Goal: Task Accomplishment & Management: Use online tool/utility

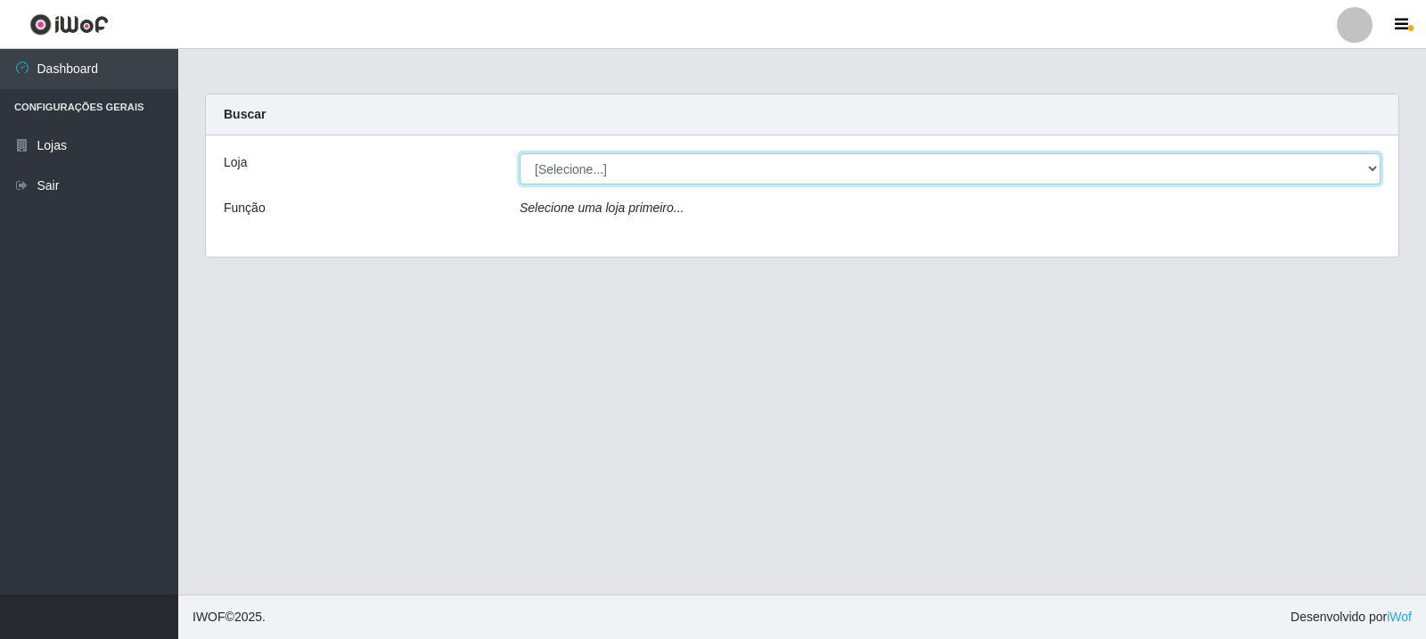
click at [1377, 163] on select "[Selecione...] Rede Compras Supermercados - LOJA 3" at bounding box center [950, 168] width 861 height 31
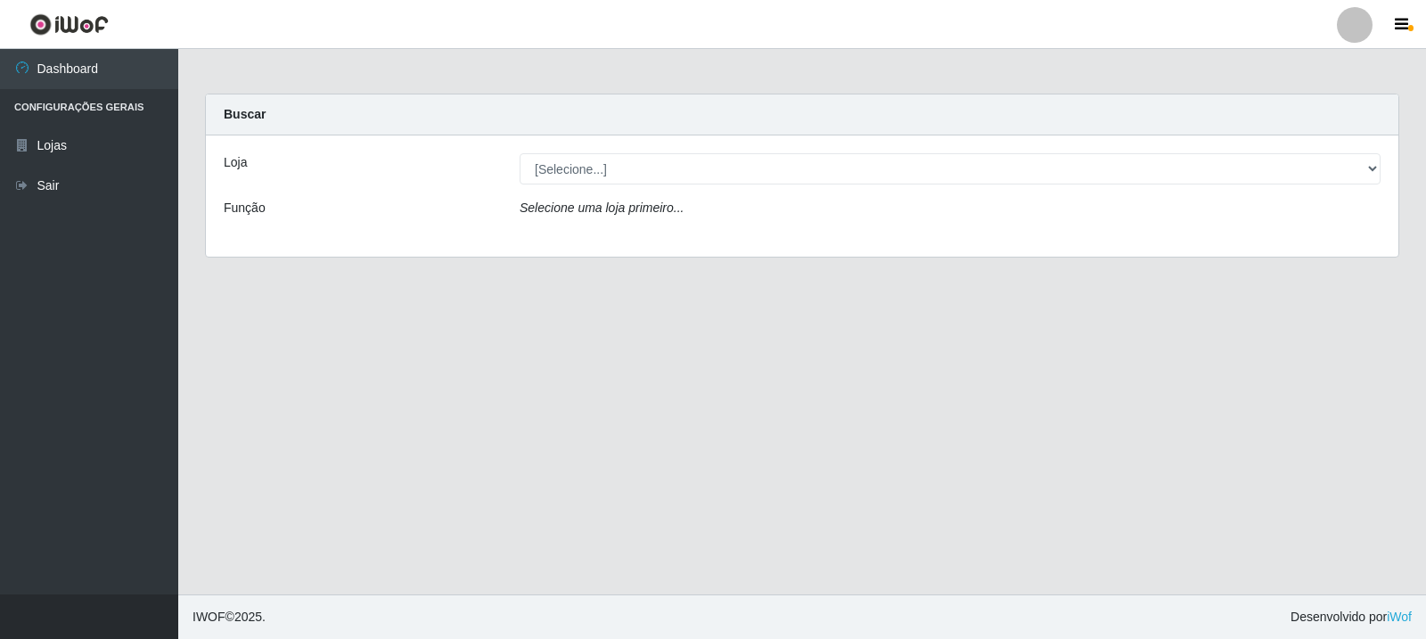
click at [1330, 236] on div "Loja [Selecione...] Rede Compras Supermercados - LOJA 3 Função Selecione uma lo…" at bounding box center [802, 195] width 1192 height 121
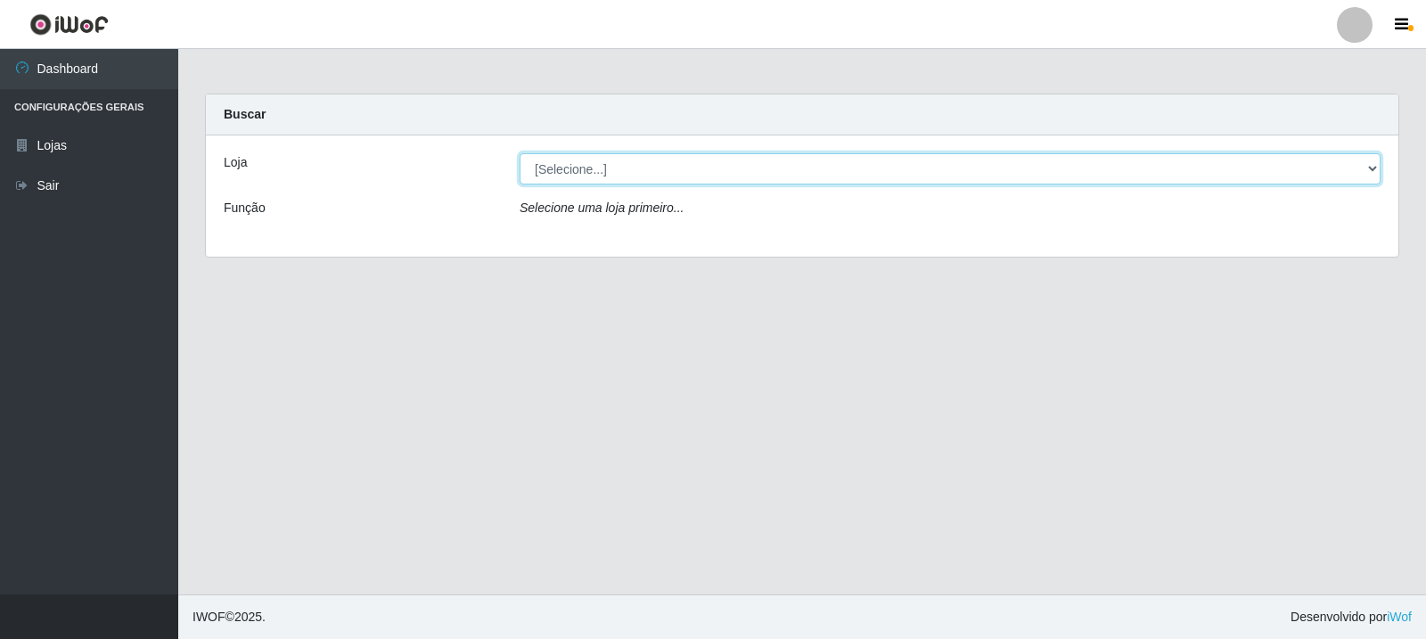
click at [1371, 168] on select "[Selecione...] Rede Compras Supermercados - LOJA 3" at bounding box center [950, 168] width 861 height 31
click at [520, 153] on select "[Selecione...] Rede Compras Supermercados - LOJA 3" at bounding box center [950, 168] width 861 height 31
click at [1367, 167] on select "[Selecione...] Rede Compras Supermercados - LOJA 3" at bounding box center [950, 168] width 861 height 31
select select "162"
click at [520, 153] on select "[Selecione...] Rede Compras Supermercados - LOJA 3" at bounding box center [950, 168] width 861 height 31
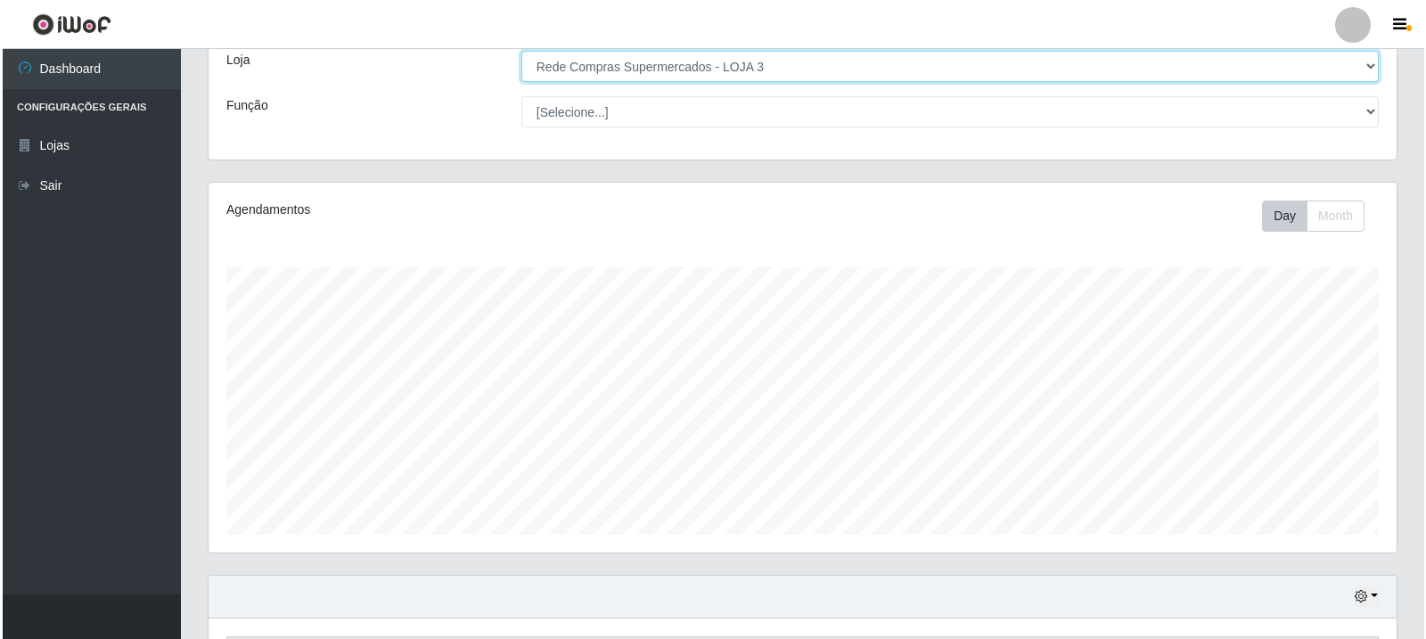
scroll to position [446, 0]
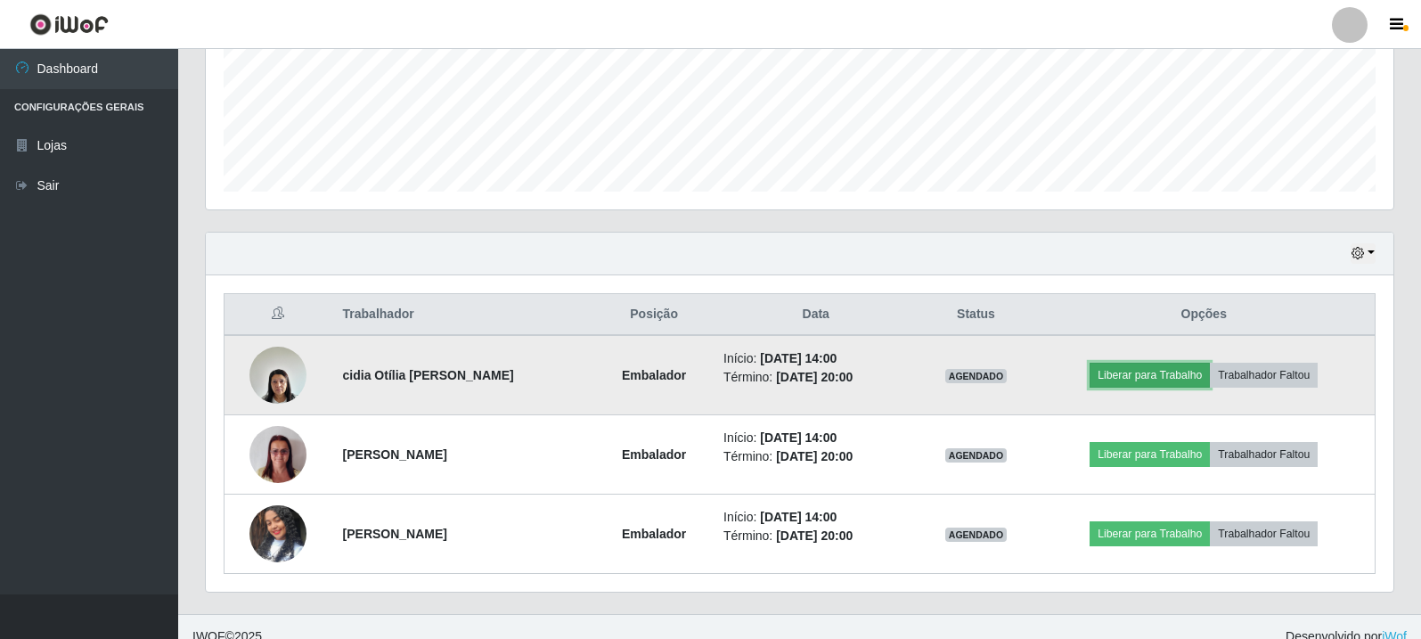
click at [1157, 364] on button "Liberar para Trabalho" at bounding box center [1150, 375] width 120 height 25
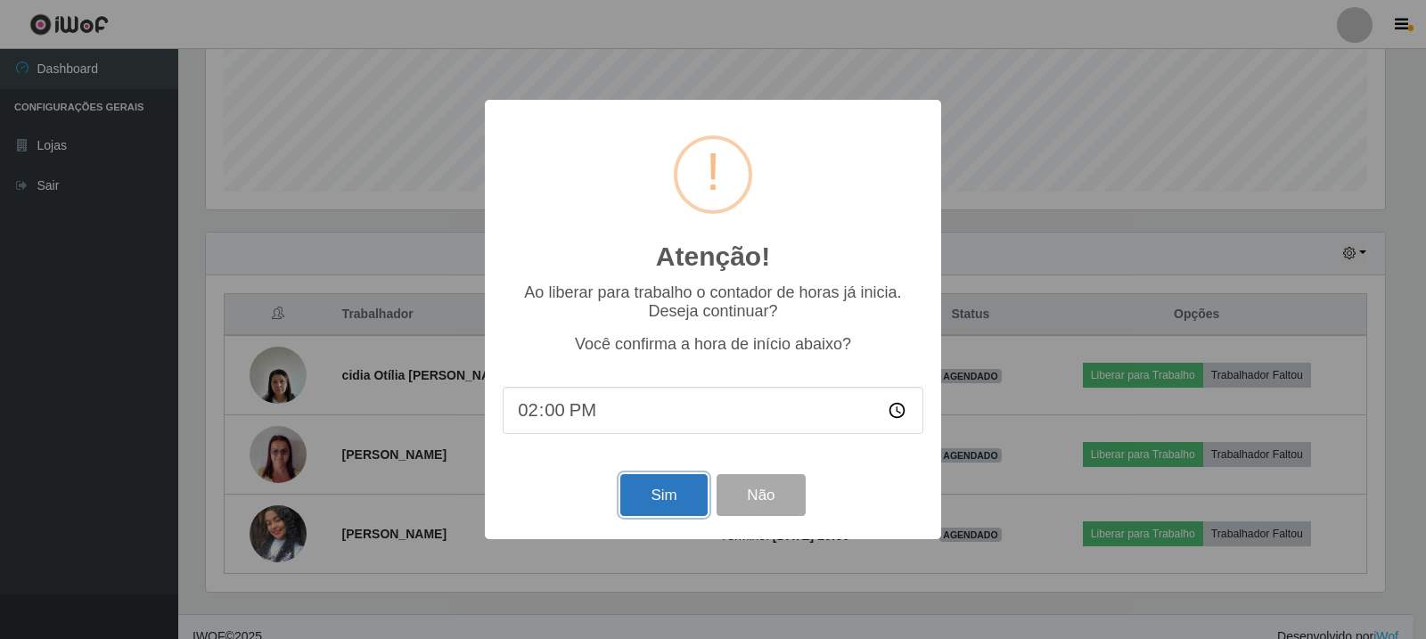
click at [652, 506] on button "Sim" at bounding box center [663, 495] width 86 height 42
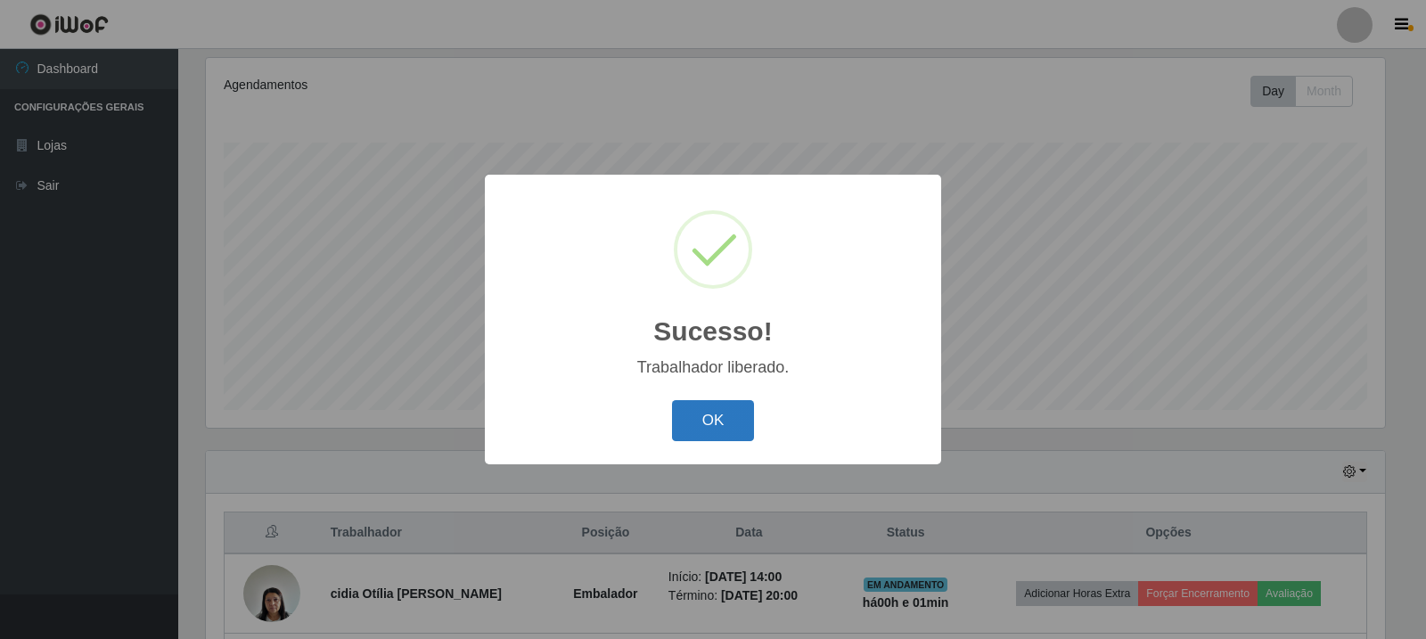
click at [720, 411] on button "OK" at bounding box center [713, 421] width 83 height 42
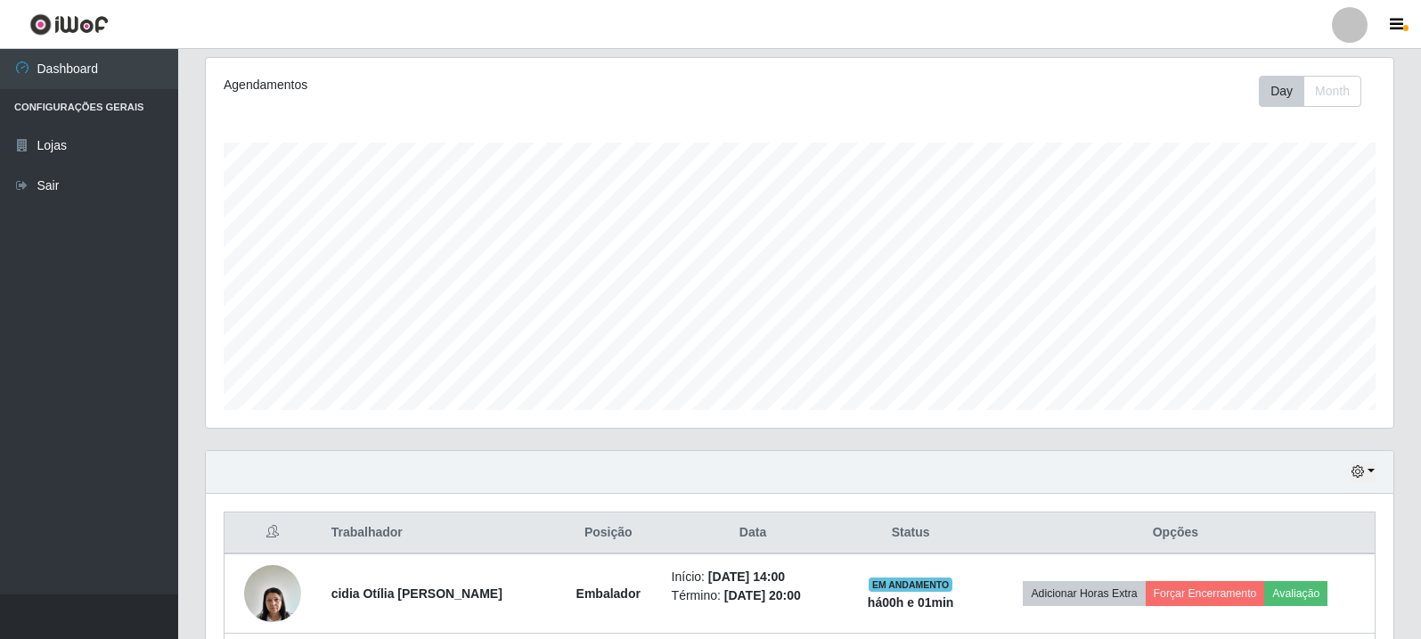
scroll to position [465, 0]
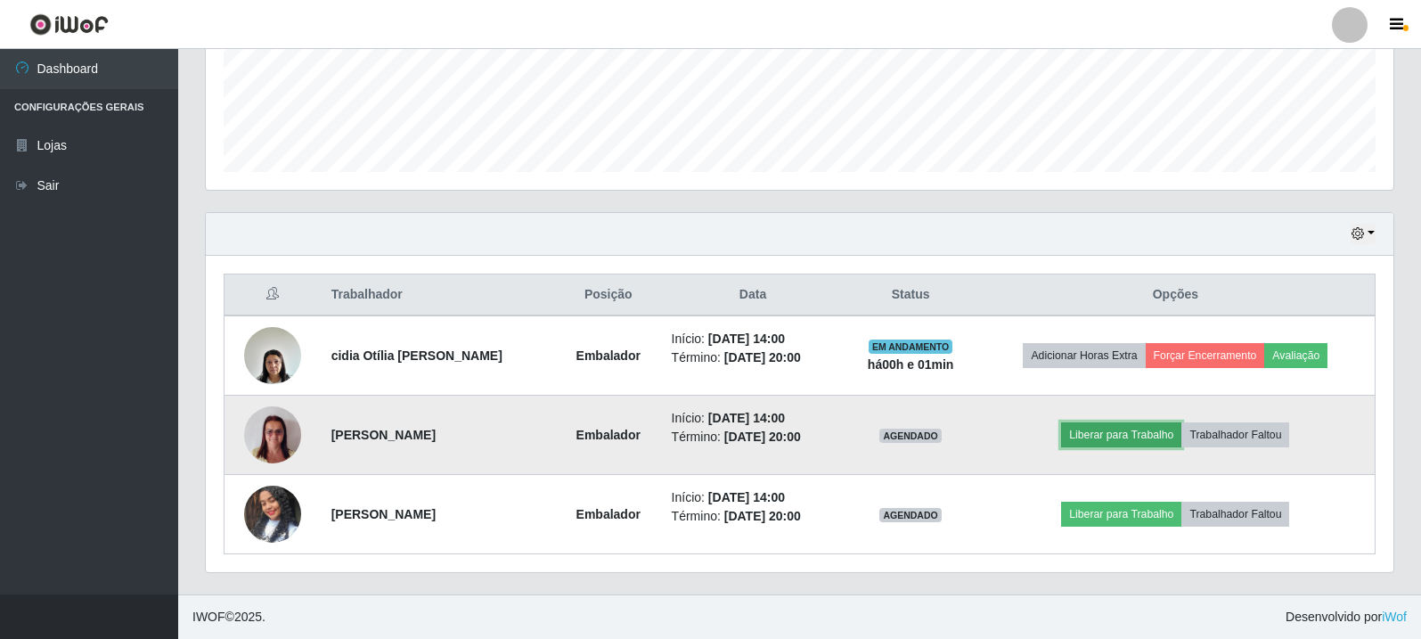
click at [1111, 430] on button "Liberar para Trabalho" at bounding box center [1121, 434] width 120 height 25
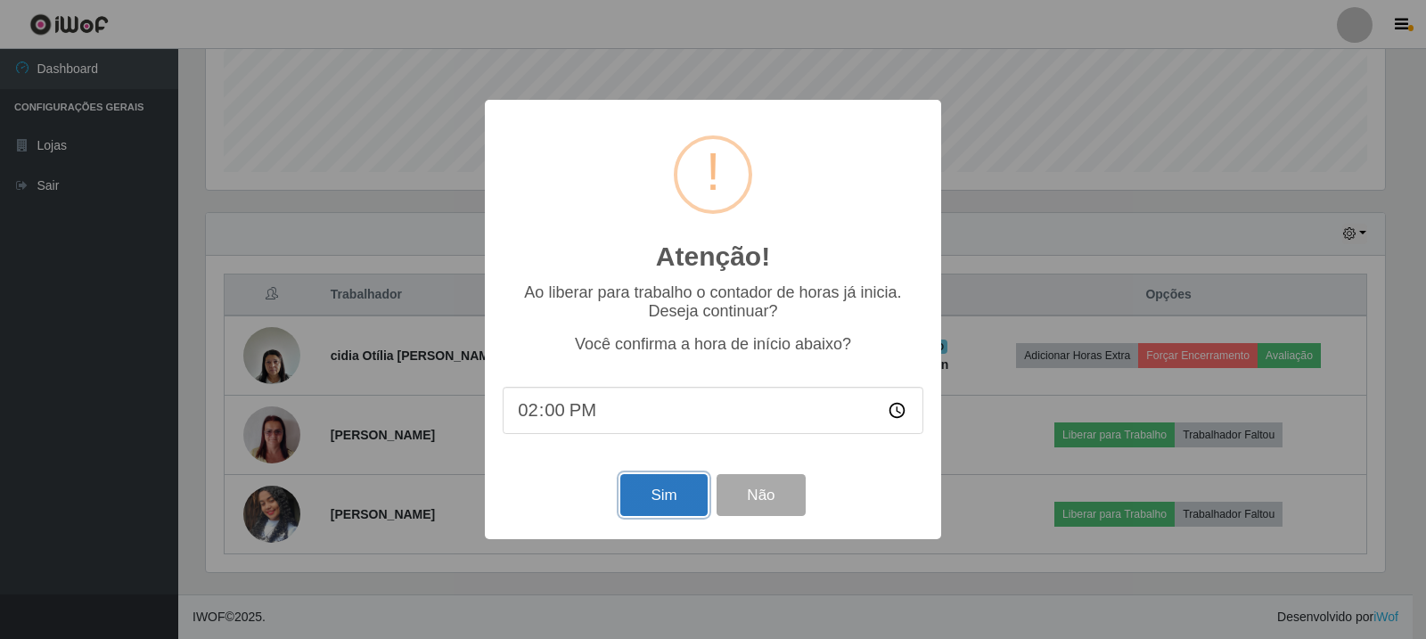
click at [655, 505] on button "Sim" at bounding box center [663, 495] width 86 height 42
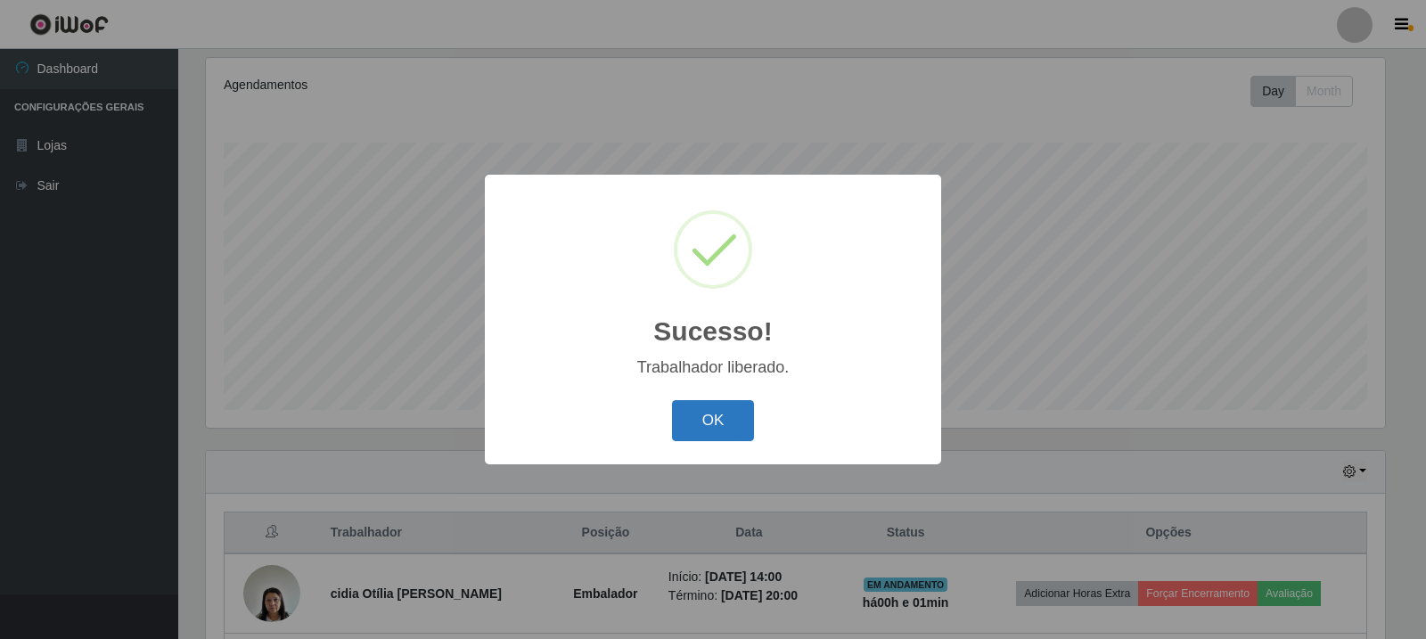
click at [735, 425] on button "OK" at bounding box center [713, 421] width 83 height 42
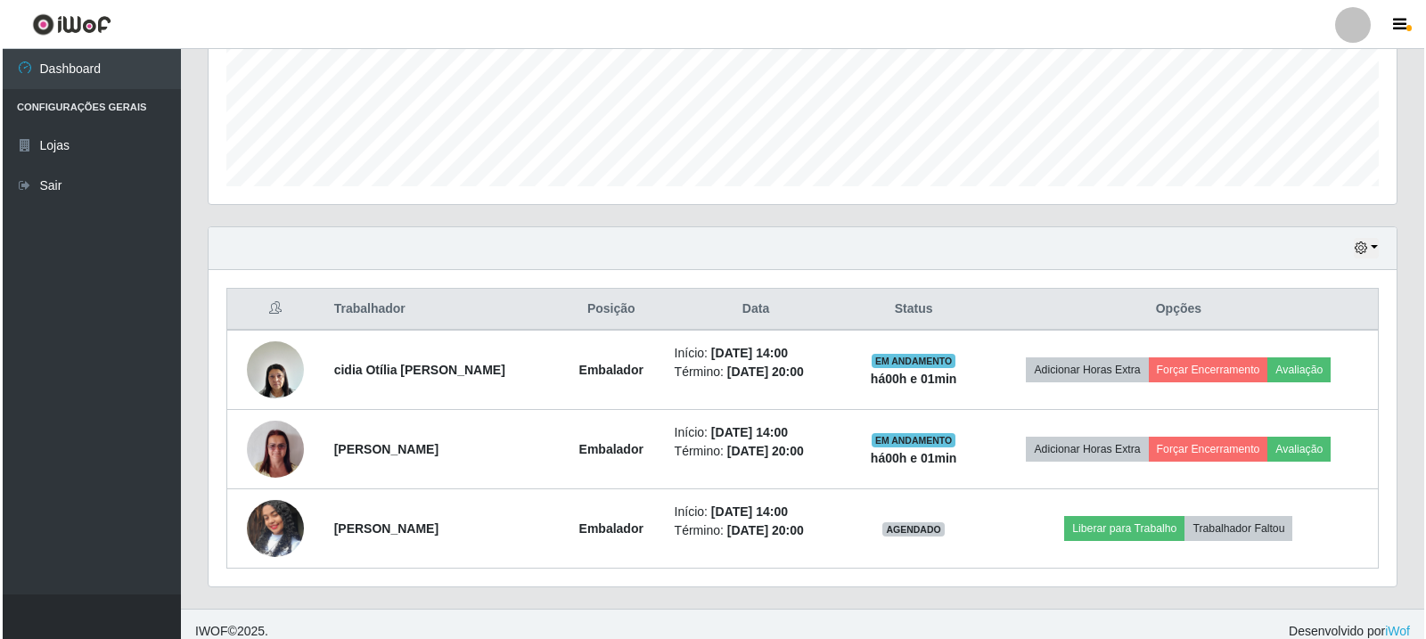
scroll to position [465, 0]
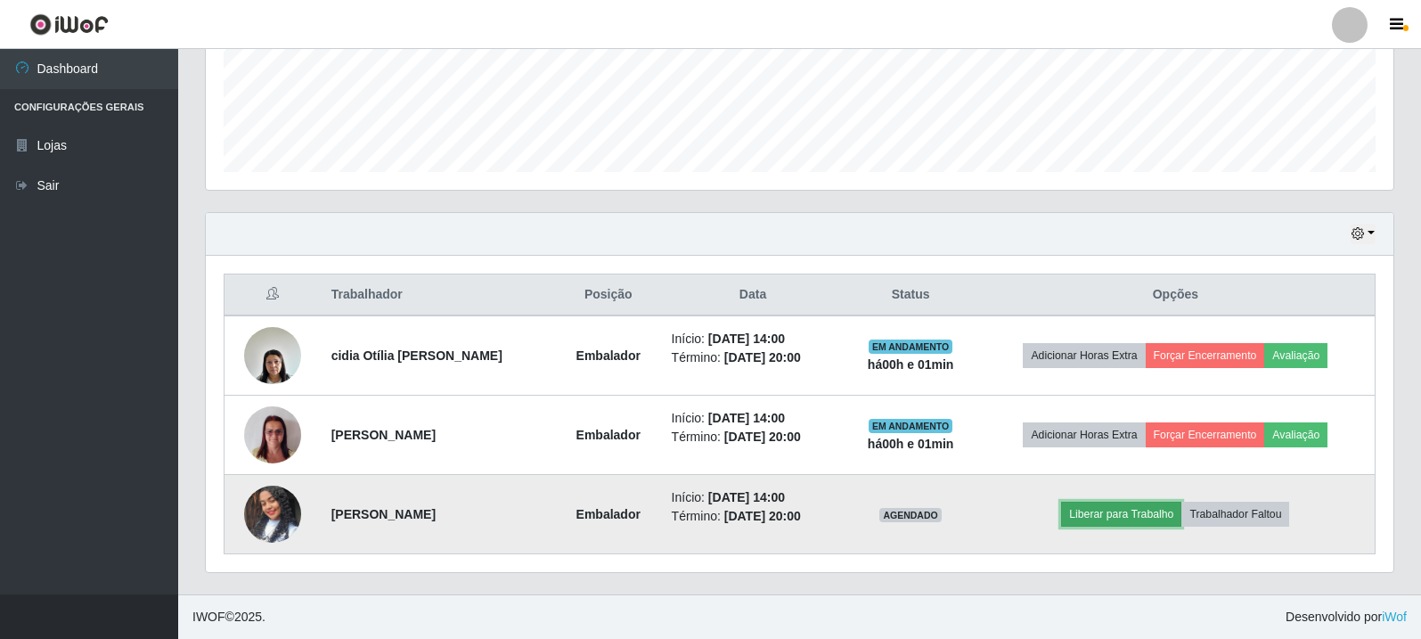
click at [1120, 519] on button "Liberar para Trabalho" at bounding box center [1121, 514] width 120 height 25
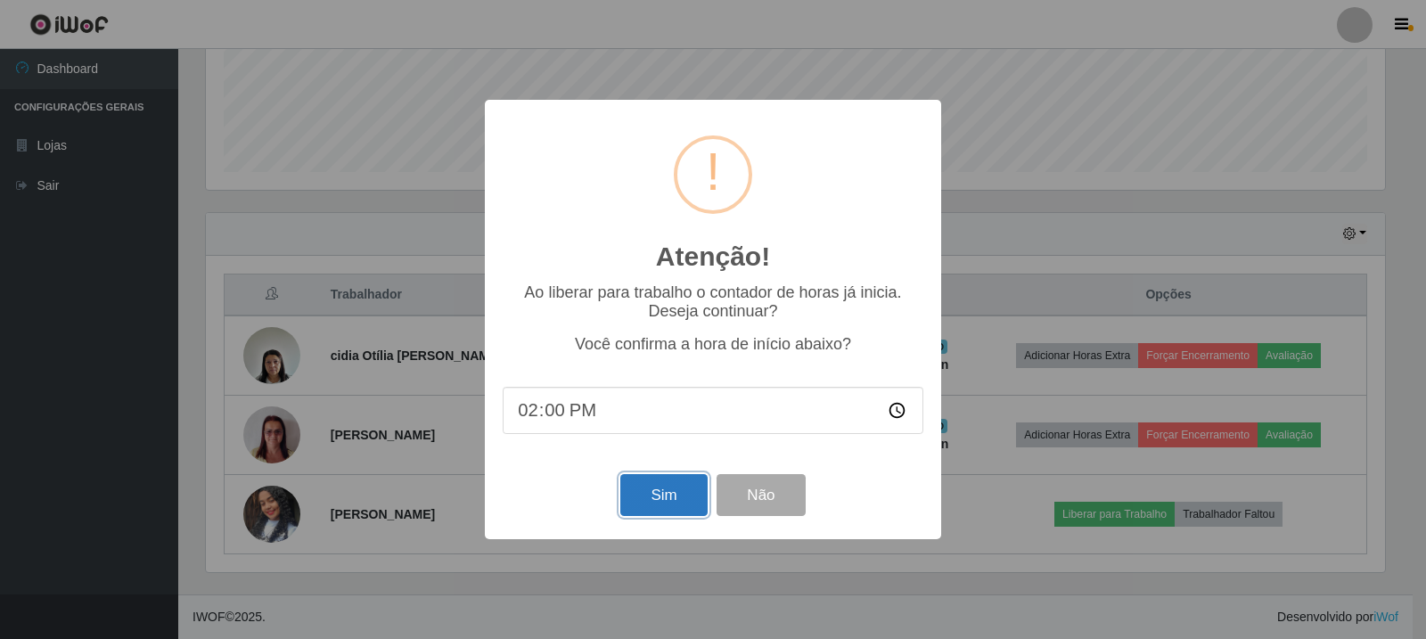
click at [668, 495] on button "Sim" at bounding box center [663, 495] width 86 height 42
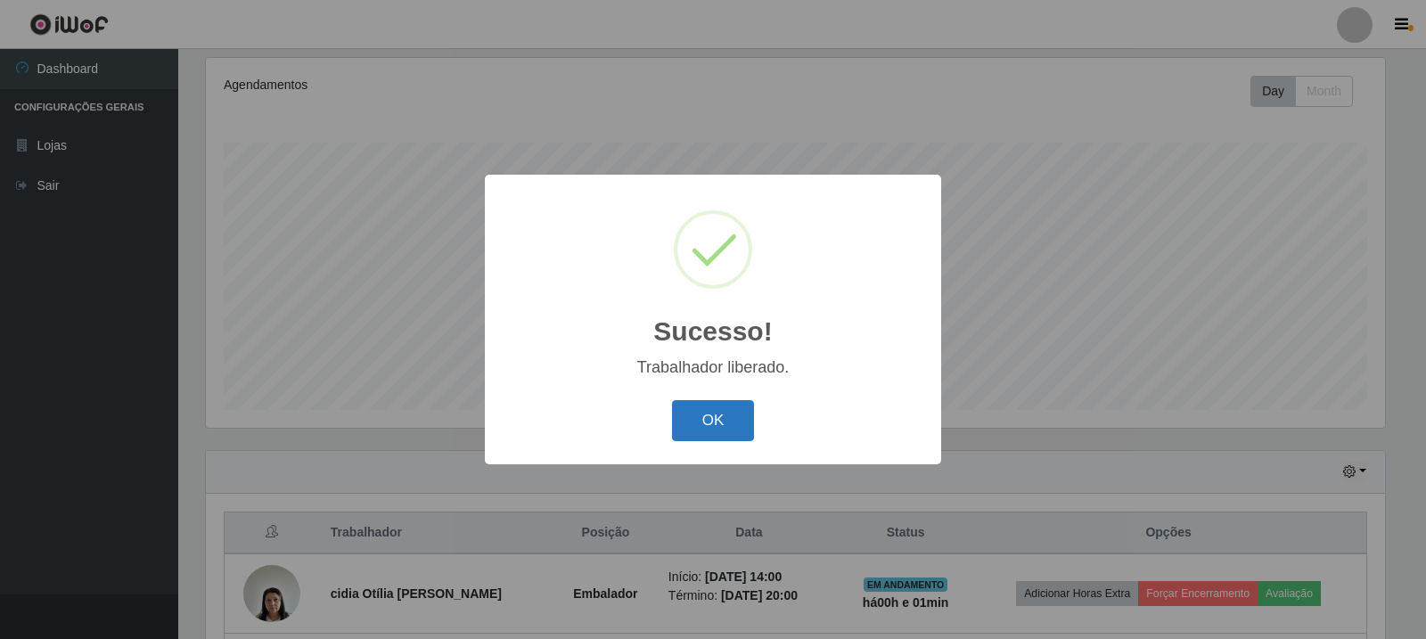
click at [709, 408] on button "OK" at bounding box center [713, 421] width 83 height 42
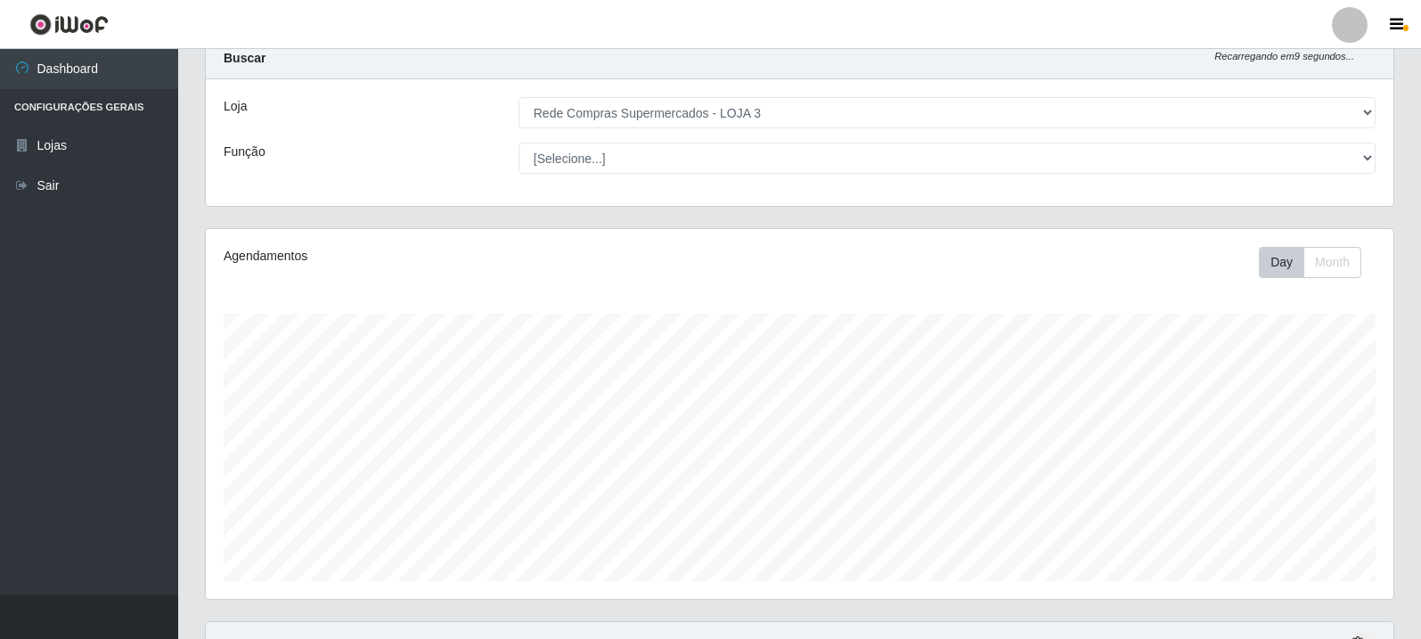
scroll to position [0, 0]
